Goal: Task Accomplishment & Management: Complete application form

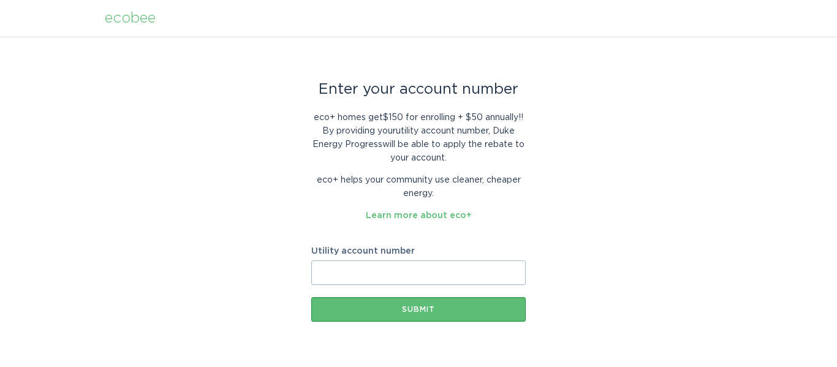
click at [369, 274] on input "Utility account number" at bounding box center [418, 272] width 214 height 25
click at [355, 271] on input "Utility account number" at bounding box center [418, 272] width 214 height 25
drag, startPoint x: 340, startPoint y: 273, endPoint x: 368, endPoint y: 285, distance: 30.7
click at [340, 273] on input "910044888079" at bounding box center [418, 272] width 214 height 25
type input "910044888079"
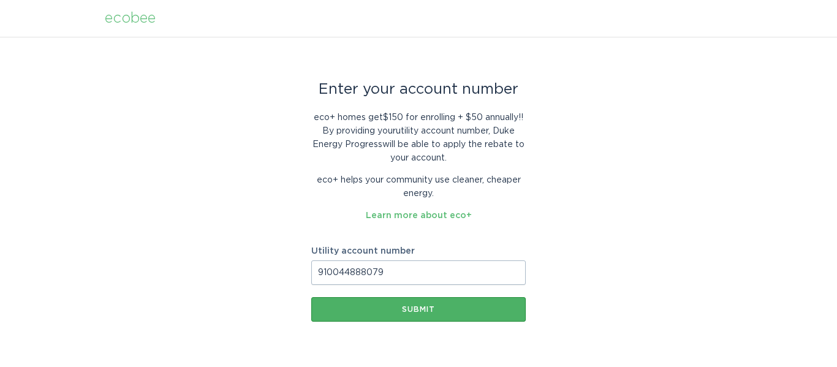
click at [414, 310] on div "Submit" at bounding box center [418, 309] width 202 height 7
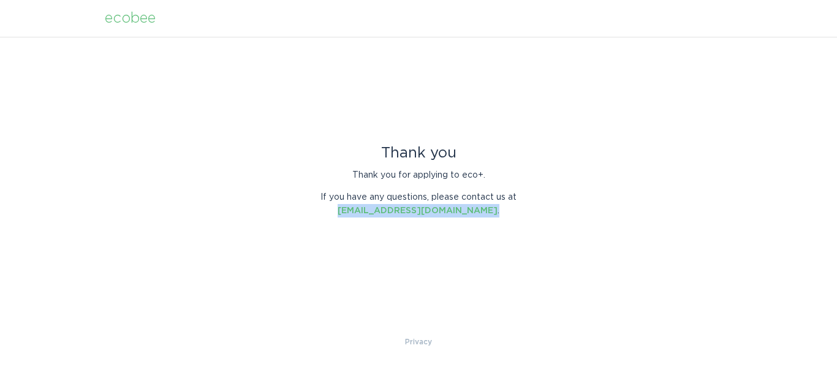
drag, startPoint x: 487, startPoint y: 213, endPoint x: 345, endPoint y: 218, distance: 141.6
click at [345, 218] on div "Thank you Thank you for applying to eco+. If you have any questions, please con…" at bounding box center [418, 186] width 214 height 80
copy p "[EMAIL_ADDRESS][DOMAIN_NAME] ."
